Goal: Task Accomplishment & Management: Use online tool/utility

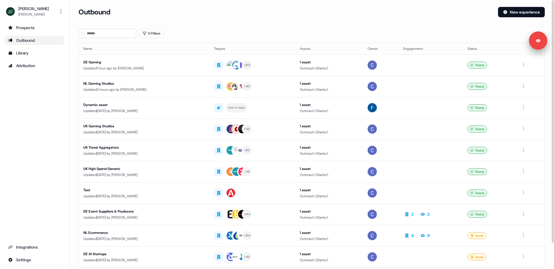
click at [63, 93] on div "Prospects Outbound Library Attribution Integrations Settings" at bounding box center [35, 144] width 60 height 242
click at [184, 64] on div "DE Gaming" at bounding box center [143, 62] width 121 height 6
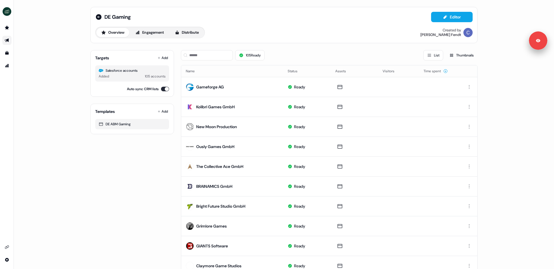
click at [175, 70] on div "Targets Add Salesforce accounts Added 105 accounts Auto sync CRM lists Template…" at bounding box center [283, 266] width 387 height 441
click at [99, 15] on icon at bounding box center [99, 17] width 6 height 6
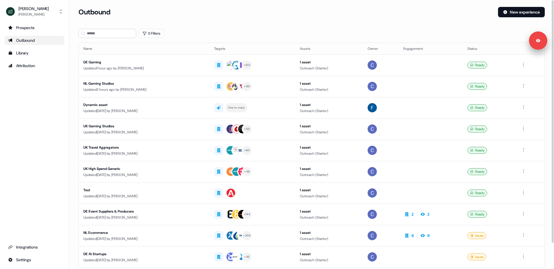
drag, startPoint x: 62, startPoint y: 43, endPoint x: 59, endPoint y: 46, distance: 3.9
click at [62, 43] on link "Outbound" at bounding box center [35, 40] width 60 height 9
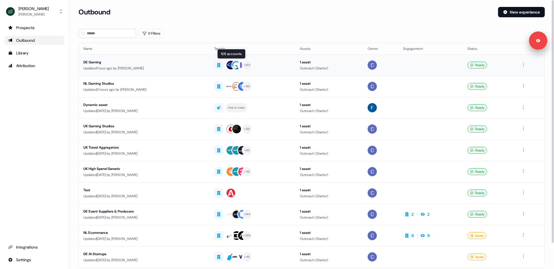
click at [291, 66] on td "+ 102 105 accounts 105 accounts" at bounding box center [252, 65] width 86 height 21
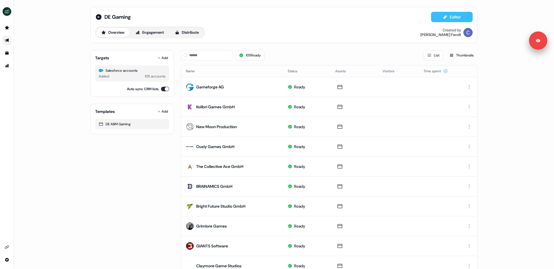
drag, startPoint x: 455, startPoint y: 14, endPoint x: 449, endPoint y: 14, distance: 6.1
click at [455, 14] on button "Editor" at bounding box center [452, 17] width 42 height 10
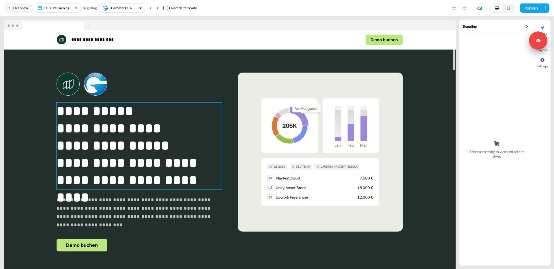
click at [119, 132] on p "**********" at bounding box center [139, 129] width 165 height 52
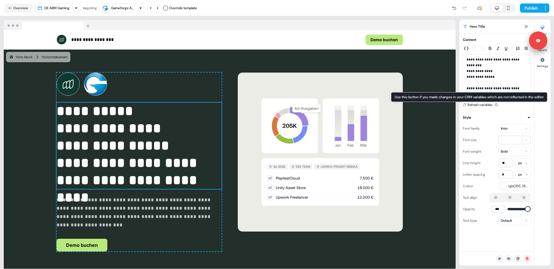
click at [501, 105] on div "Refresh variables Use this button if you made changes in your CRM variables whi…" at bounding box center [497, 105] width 68 height 6
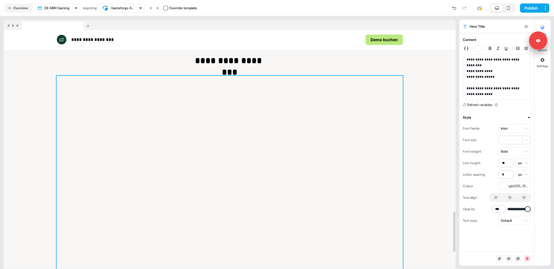
scroll to position [1079, 0]
click at [375, 148] on div at bounding box center [230, 185] width 346 height 216
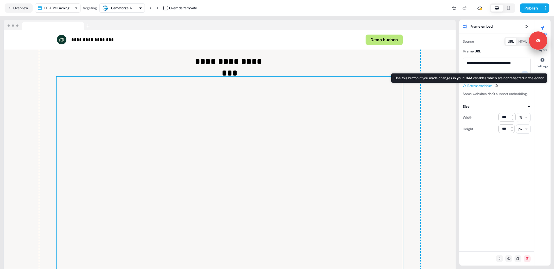
click at [491, 86] on button "Refresh variables" at bounding box center [477, 86] width 29 height 6
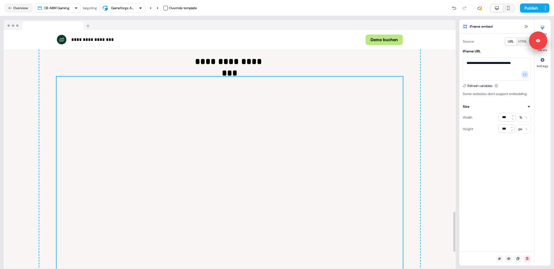
drag, startPoint x: 238, startPoint y: 19, endPoint x: 238, endPoint y: 5, distance: 14.1
click at [238, 19] on div "**********" at bounding box center [229, 142] width 459 height 253
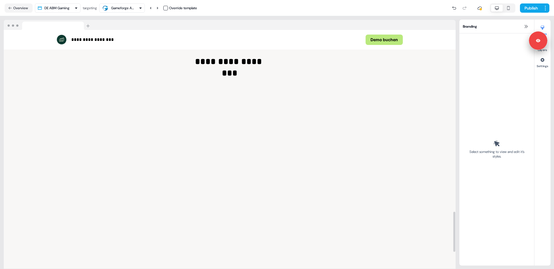
click at [191, 14] on nav "Overview DE ABM Gaming targeting Gameforge AG Override template Publish" at bounding box center [277, 8] width 554 height 16
